Goal: Browse casually: Explore the website without a specific task or goal

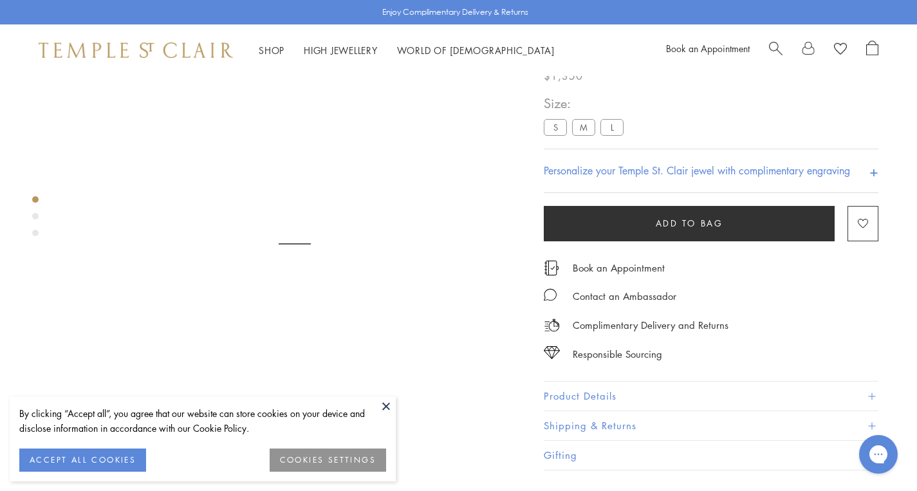
scroll to position [76, 0]
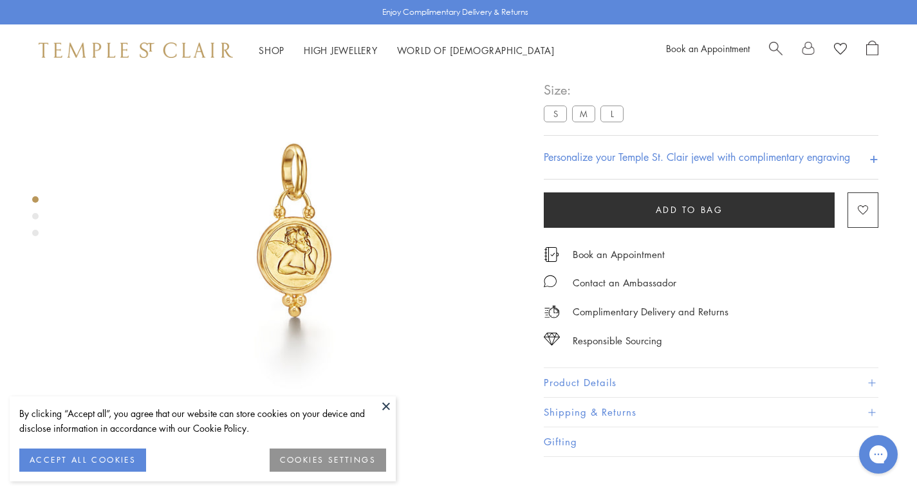
click at [387, 404] on button at bounding box center [385, 405] width 19 height 19
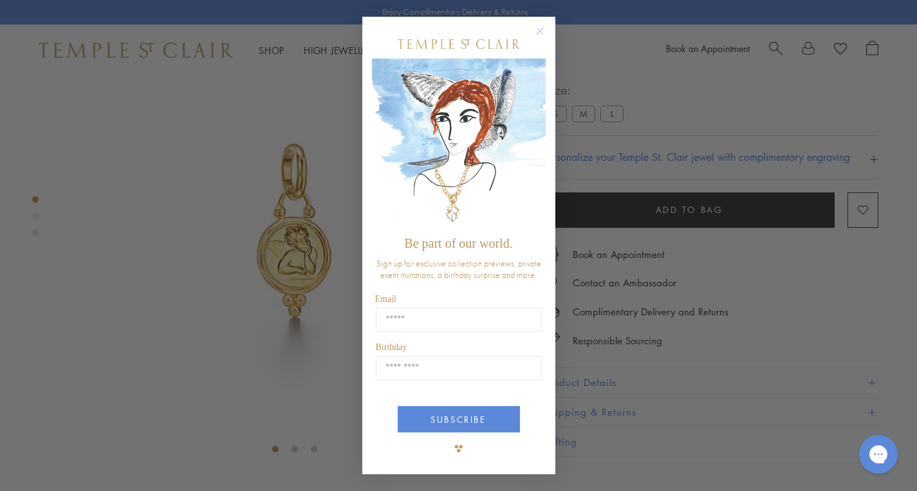
click at [539, 29] on circle "Close dialog" at bounding box center [539, 30] width 15 height 15
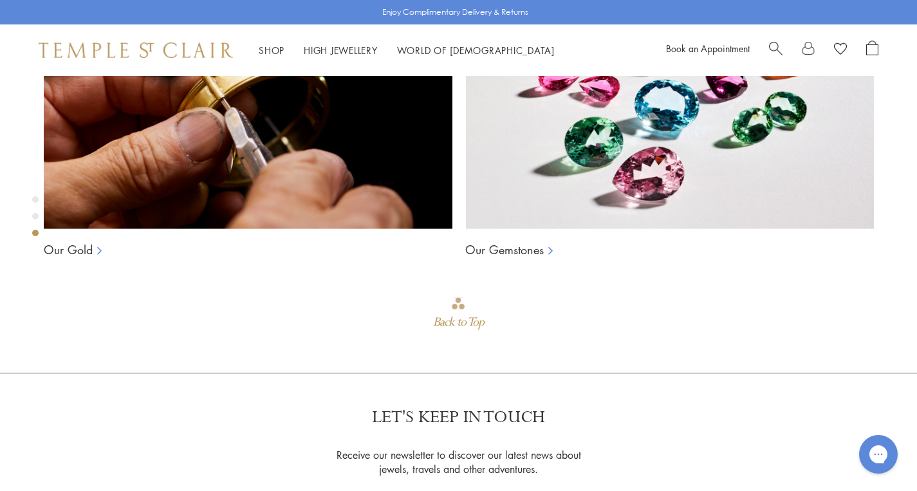
scroll to position [897, 0]
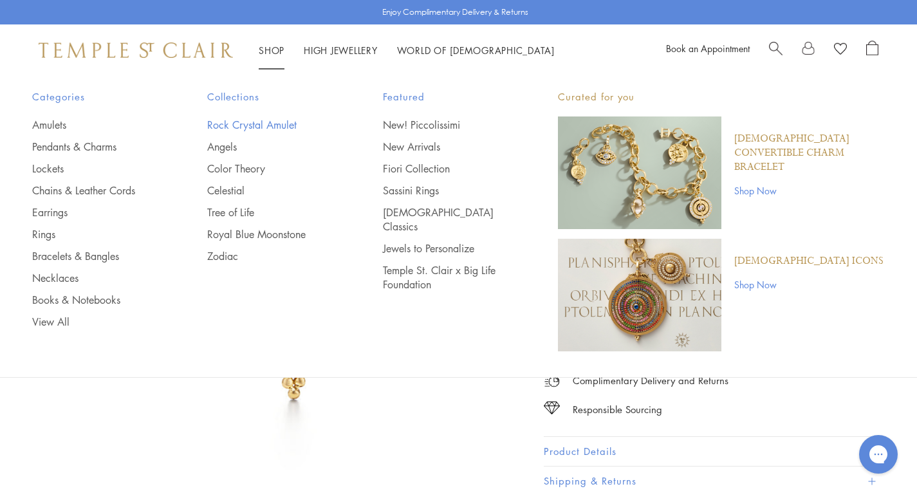
click at [245, 125] on link "Rock Crystal Amulet" at bounding box center [269, 125] width 124 height 14
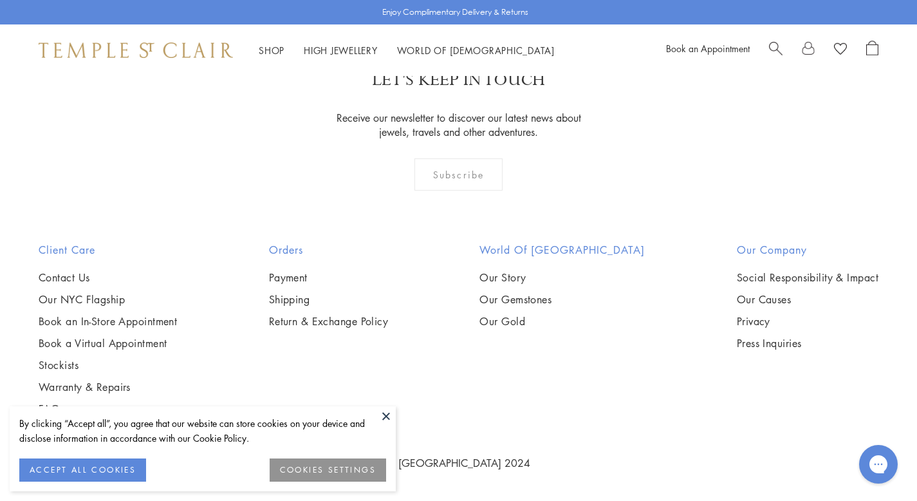
scroll to position [6923, 0]
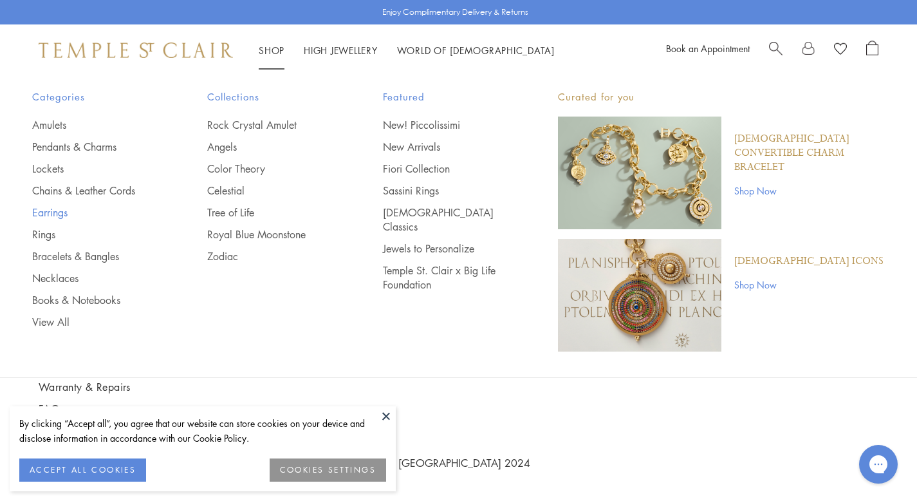
click at [46, 212] on link "Earrings" at bounding box center [94, 212] width 124 height 14
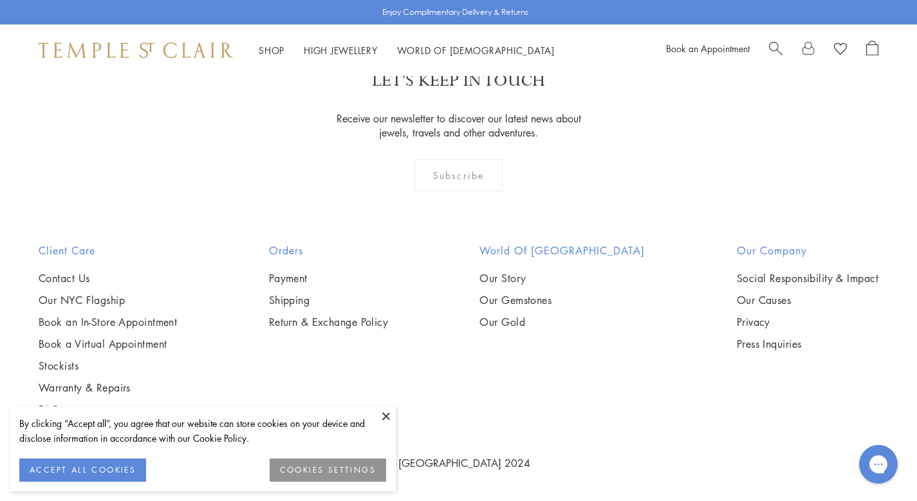
scroll to position [3003, 0]
click at [0, 0] on img at bounding box center [0, 0] width 0 height 0
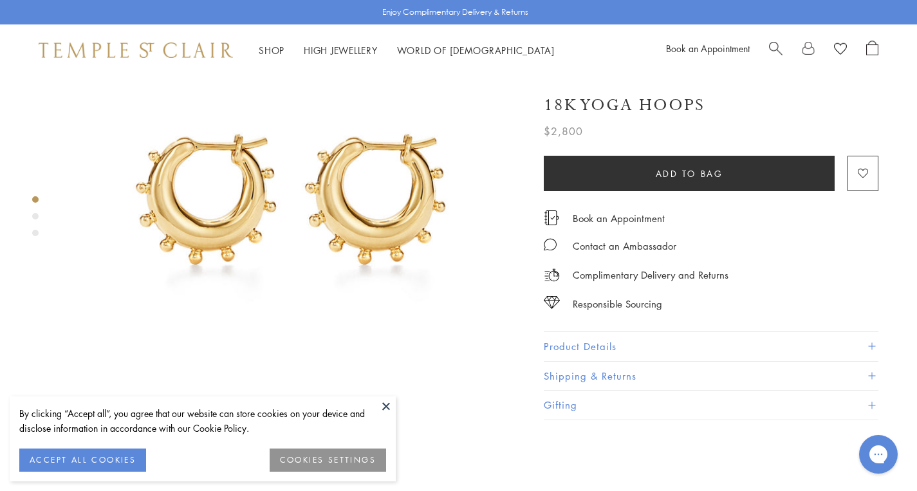
scroll to position [158, 0]
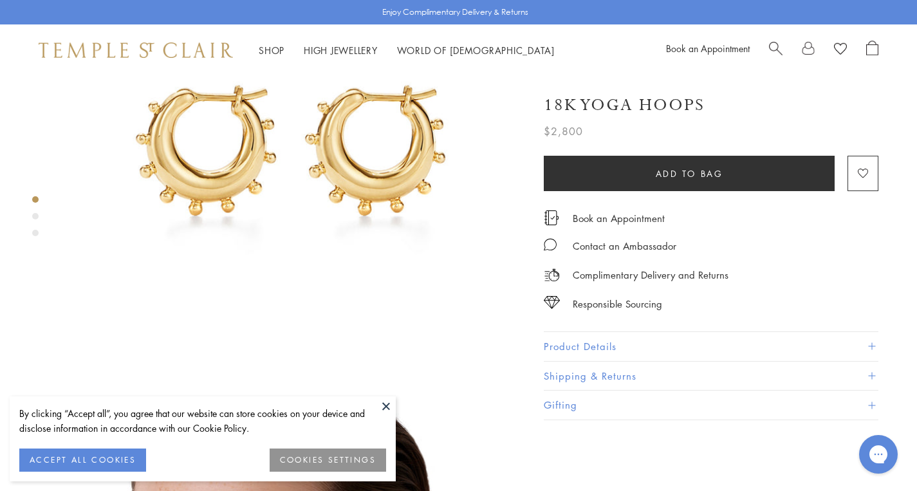
click at [385, 405] on button at bounding box center [385, 405] width 19 height 19
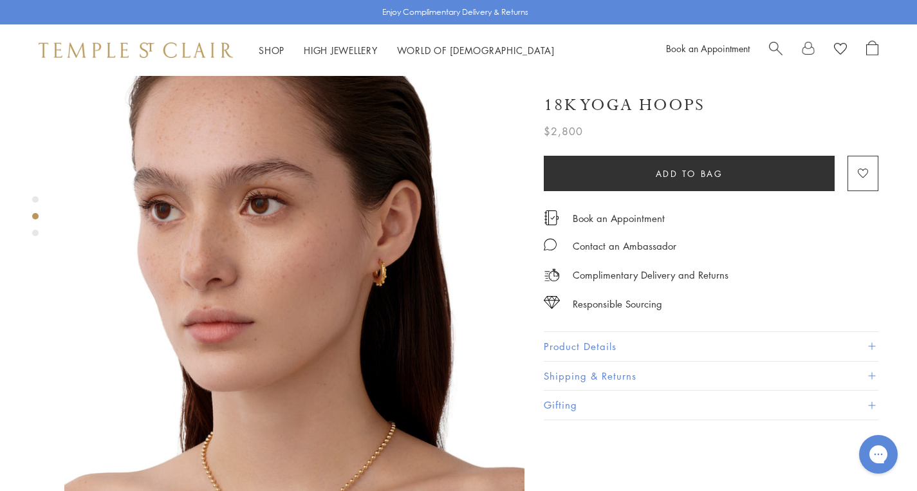
scroll to position [510, 0]
click at [599, 340] on button "Product Details" at bounding box center [711, 346] width 335 height 29
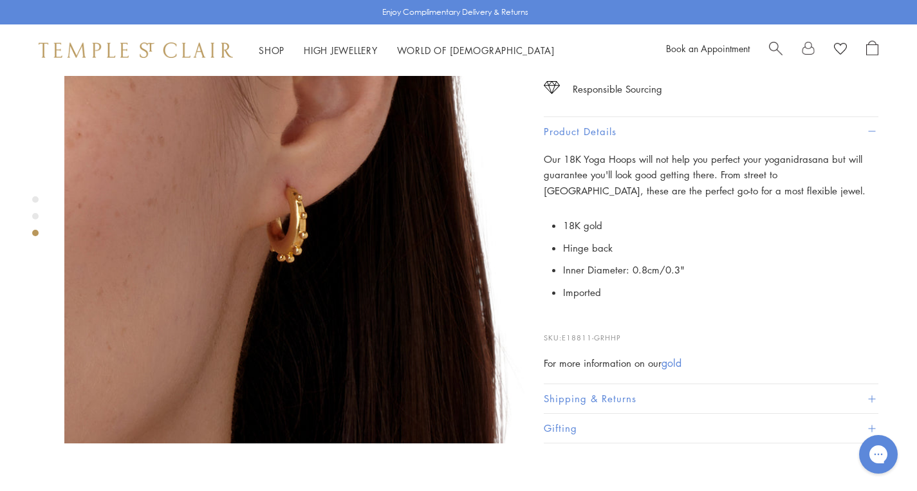
scroll to position [972, 0]
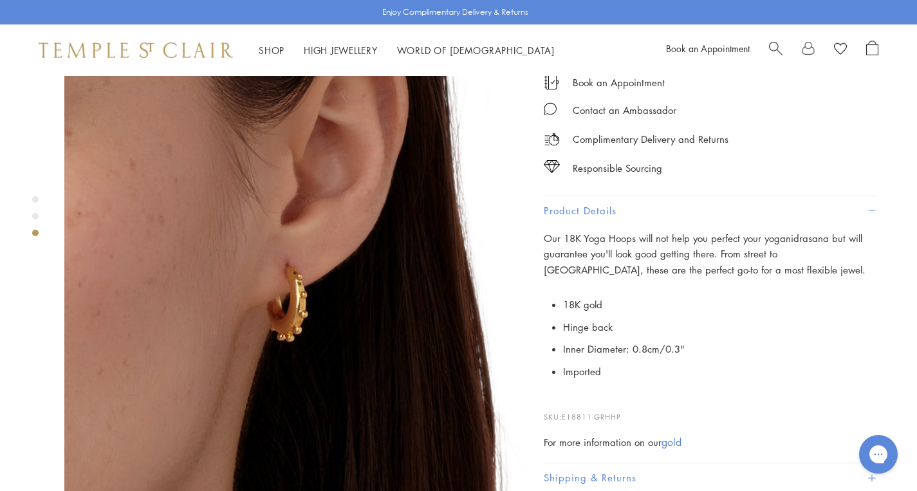
click at [578, 366] on span "Imported" at bounding box center [582, 372] width 38 height 13
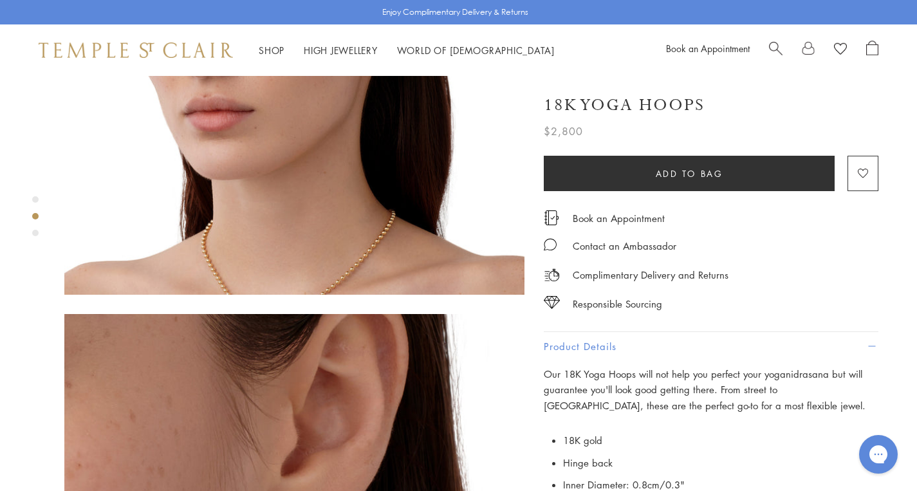
scroll to position [717, 0]
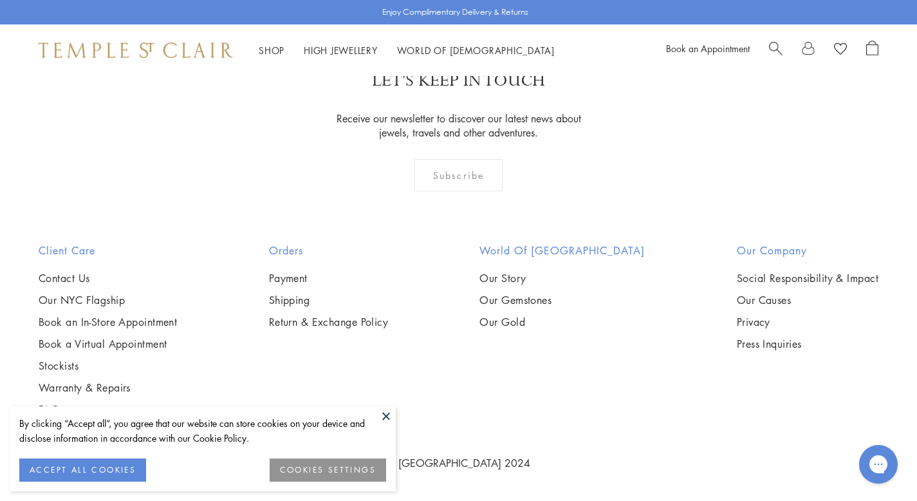
click at [385, 411] on button at bounding box center [385, 415] width 19 height 19
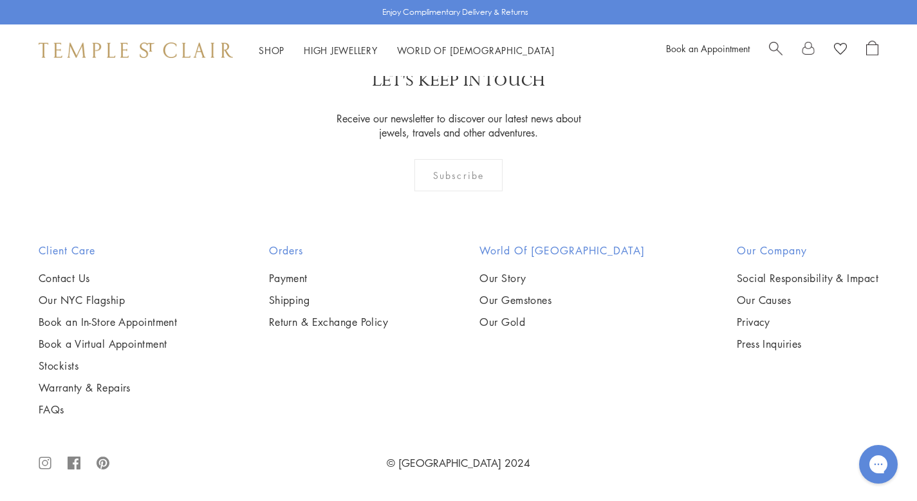
scroll to position [3528, 0]
